Goal: Task Accomplishment & Management: Manage account settings

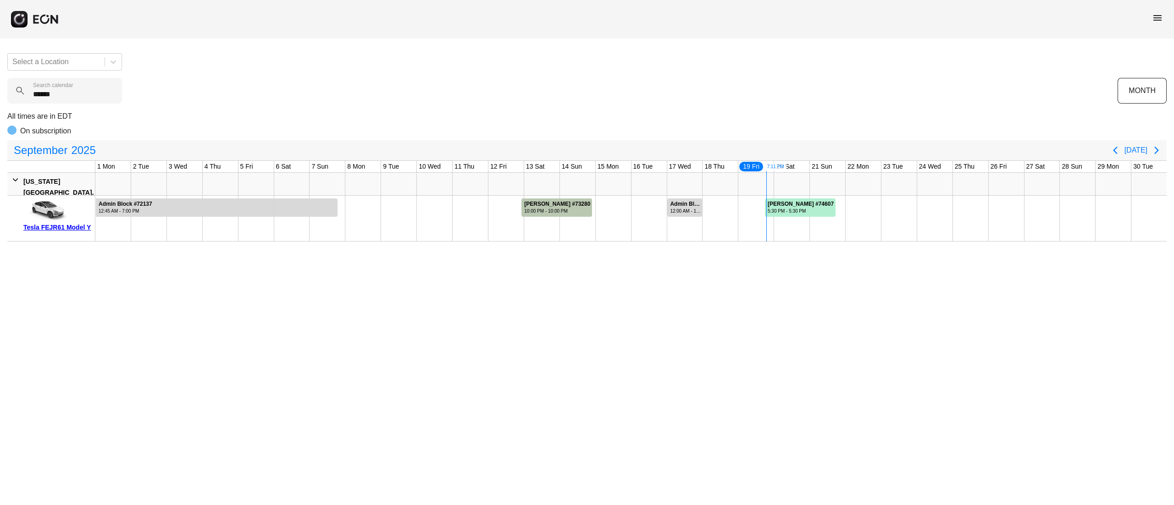
type calendar "******"
drag, startPoint x: 316, startPoint y: 50, endPoint x: 718, endPoint y: 152, distance: 415.1
click at [718, 152] on div "September 2025" at bounding box center [557, 150] width 1098 height 18
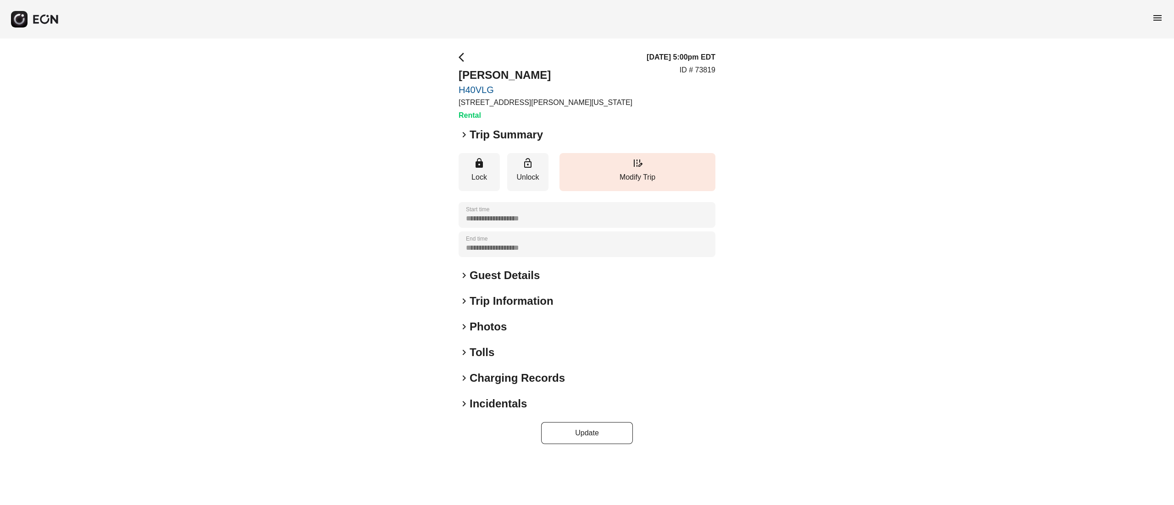
click at [504, 323] on h2 "Photos" at bounding box center [488, 327] width 37 height 15
click at [500, 322] on h2 "Photos" at bounding box center [488, 327] width 37 height 15
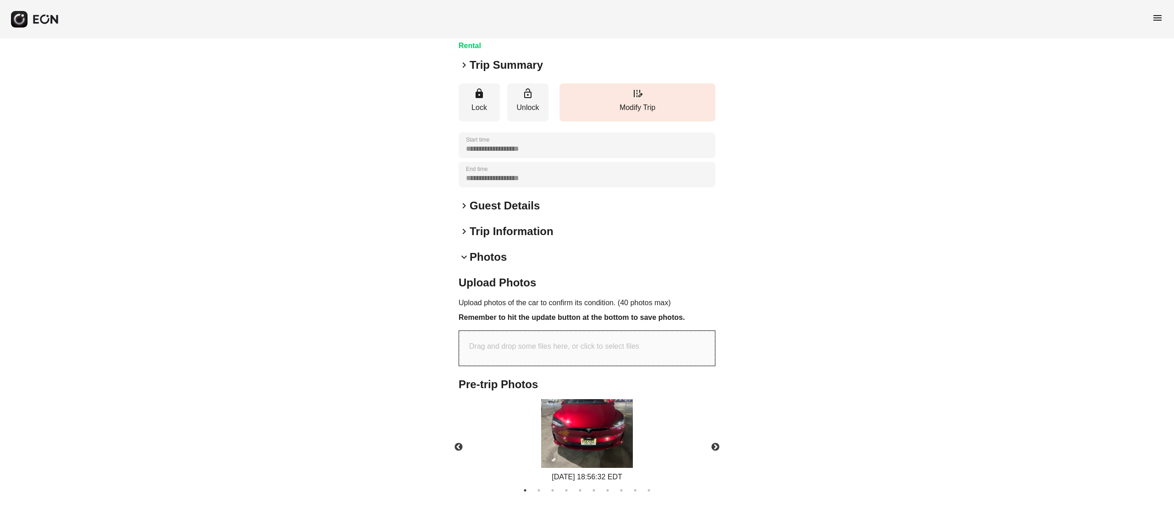
scroll to position [147, 0]
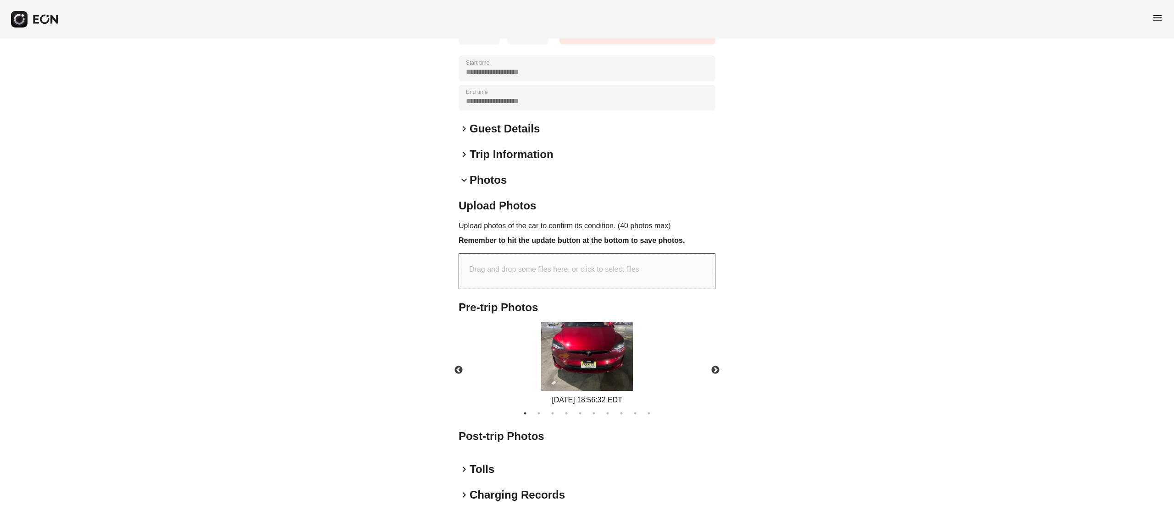
click at [563, 353] on img at bounding box center [587, 356] width 92 height 69
click at [714, 363] on button "Next" at bounding box center [715, 371] width 32 height 32
click at [595, 365] on img at bounding box center [587, 356] width 92 height 69
click at [709, 366] on button "Next" at bounding box center [715, 371] width 32 height 32
click at [615, 348] on div "09/19/2025 18:56:32 EDT" at bounding box center [587, 363] width 272 height 83
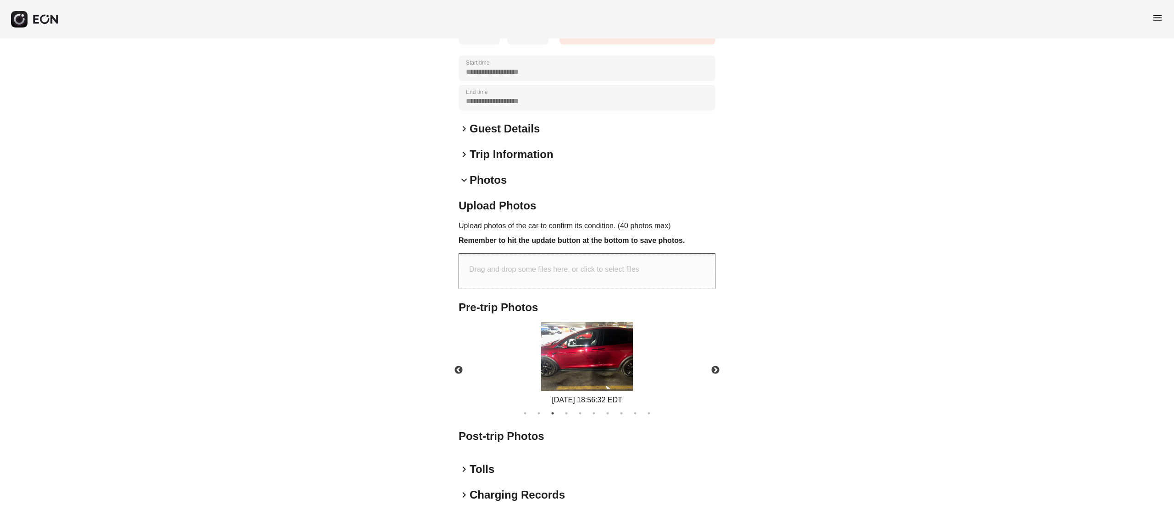
click at [599, 355] on img at bounding box center [587, 356] width 92 height 69
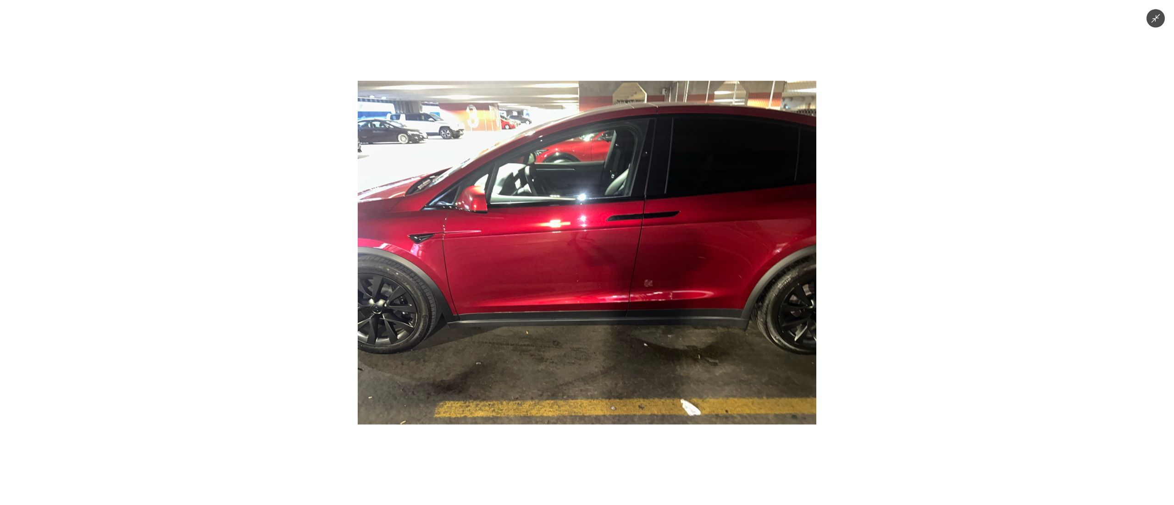
click at [604, 257] on img at bounding box center [587, 253] width 459 height 344
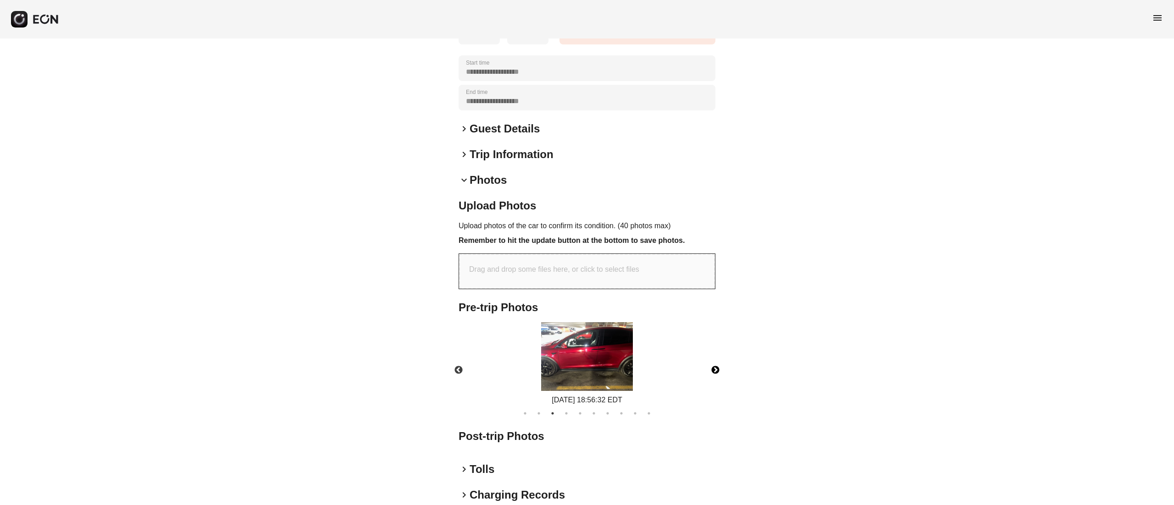
click at [709, 365] on button "Next" at bounding box center [715, 371] width 32 height 32
click at [604, 354] on img at bounding box center [587, 356] width 92 height 69
click at [709, 366] on button "Next" at bounding box center [715, 371] width 32 height 32
click at [601, 360] on img at bounding box center [587, 356] width 92 height 69
click at [716, 370] on button "Next" at bounding box center [715, 371] width 32 height 32
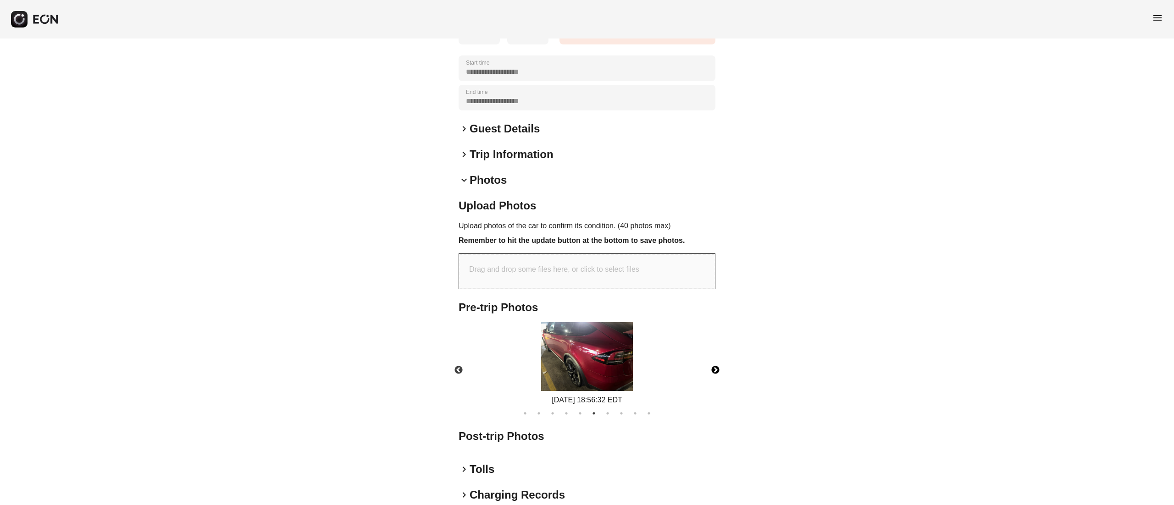
click at [621, 355] on img at bounding box center [587, 356] width 92 height 69
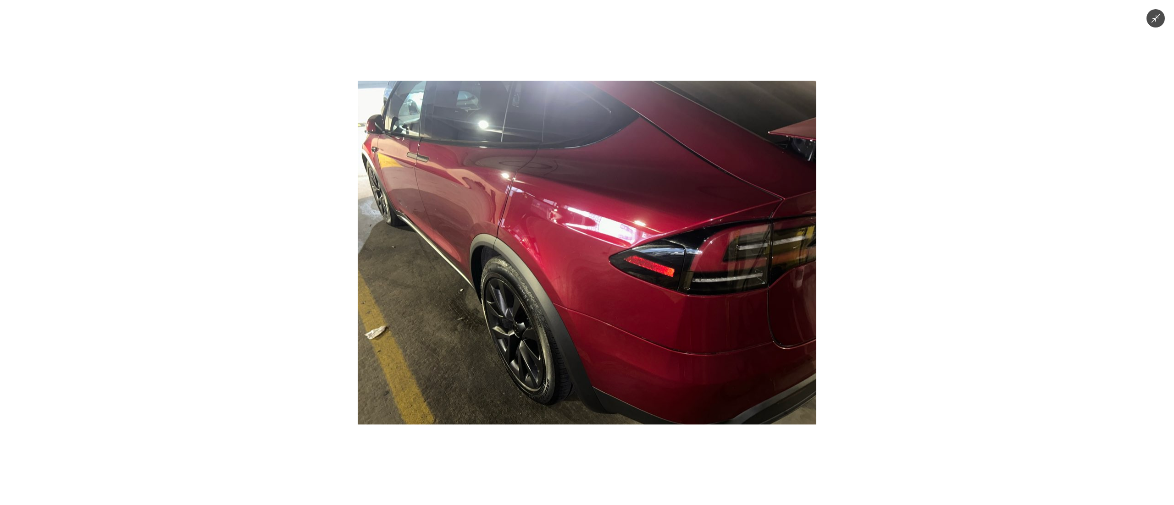
click at [621, 311] on img at bounding box center [587, 253] width 459 height 344
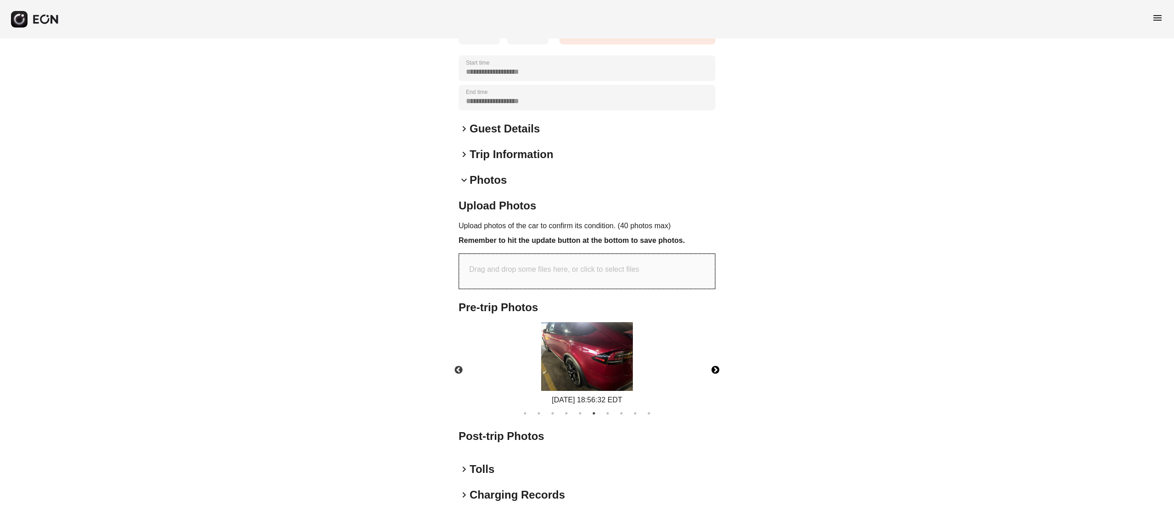
click at [709, 371] on button "Next" at bounding box center [715, 371] width 32 height 32
click at [621, 365] on img at bounding box center [587, 356] width 92 height 69
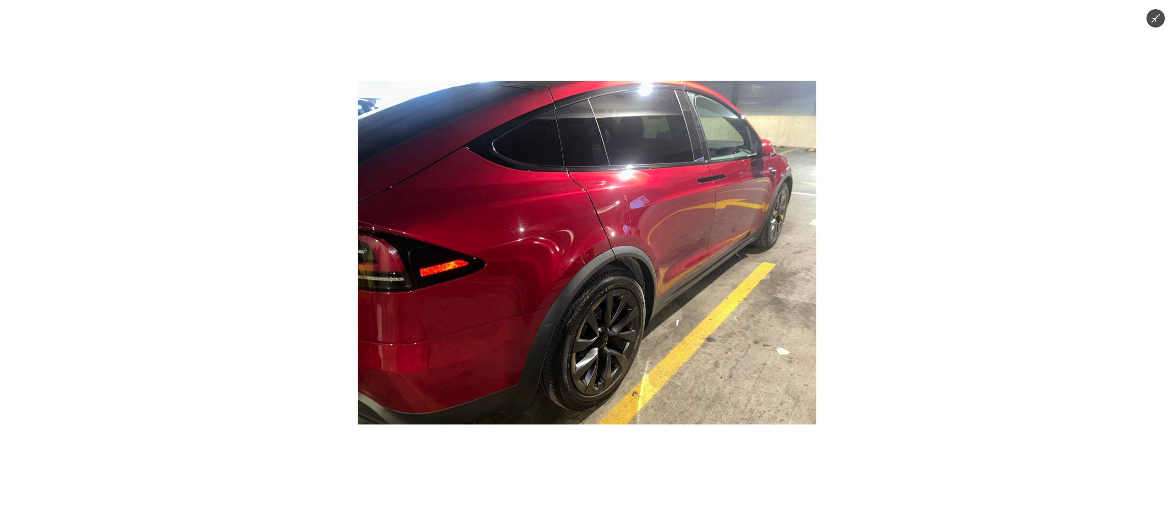
click at [616, 328] on img at bounding box center [587, 253] width 459 height 344
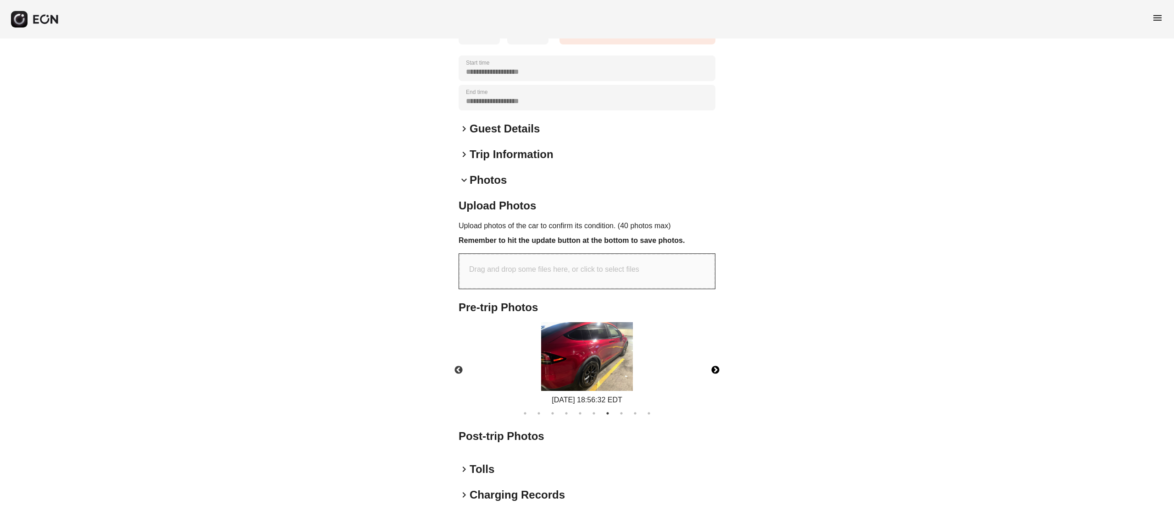
click at [713, 372] on button "Next" at bounding box center [715, 371] width 32 height 32
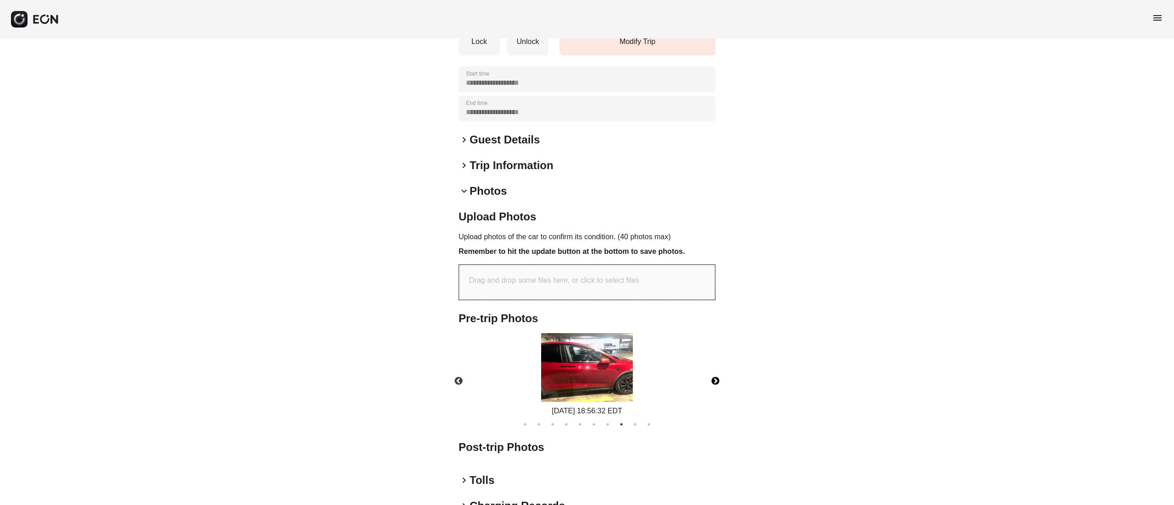
scroll to position [215, 0]
